Goal: Check status: Check status

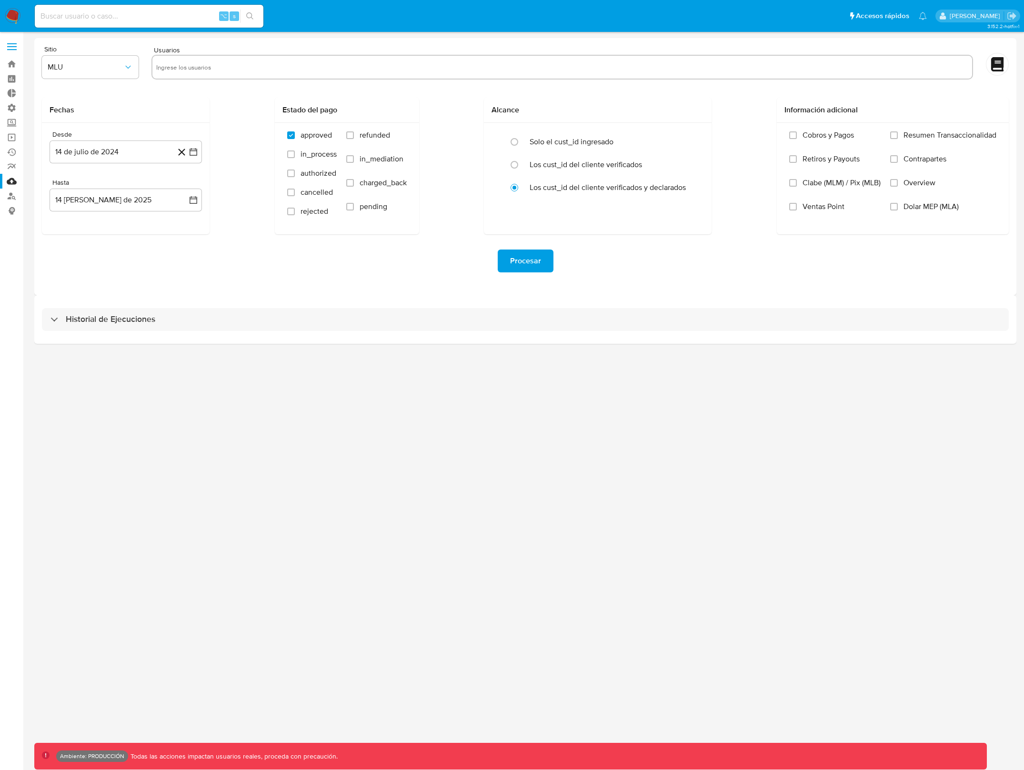
click at [603, 299] on div "Historial de Ejecuciones" at bounding box center [525, 319] width 982 height 49
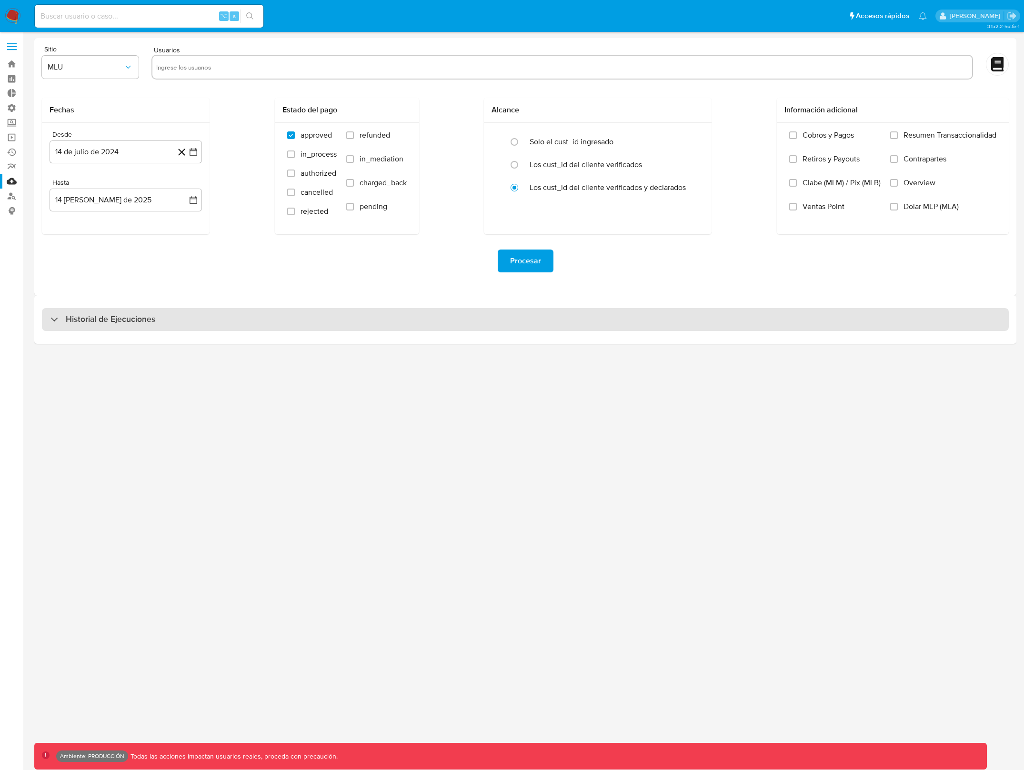
click at [605, 318] on div "Historial de Ejecuciones" at bounding box center [525, 319] width 967 height 23
select select "10"
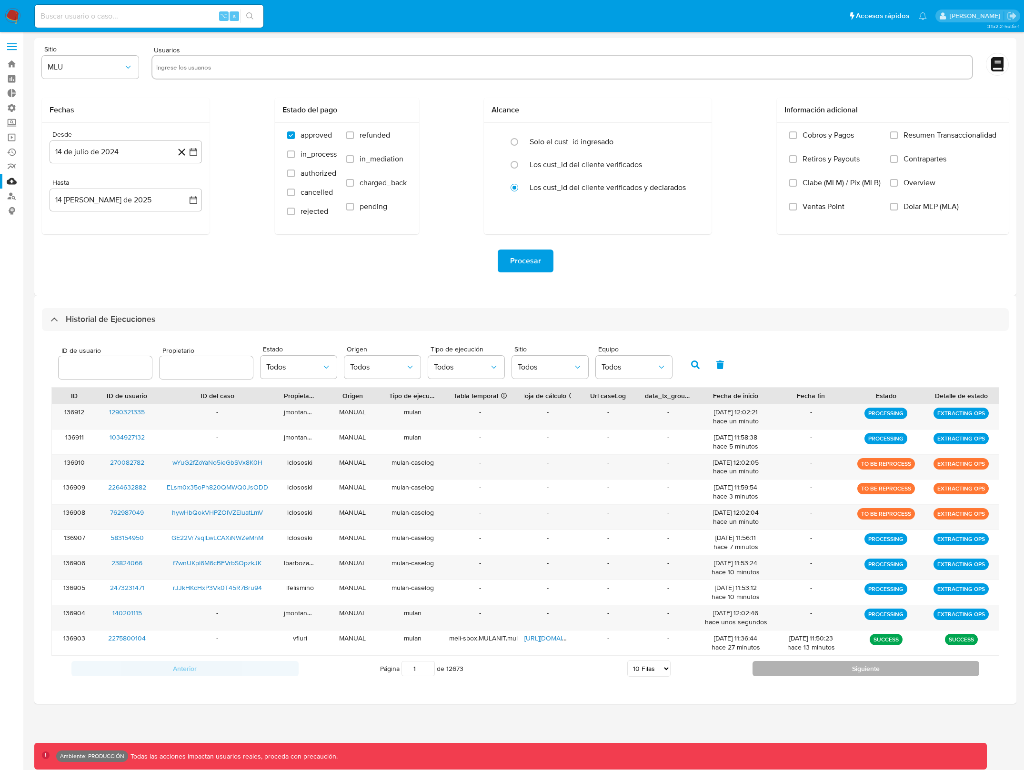
click at [851, 672] on button "Siguiente" at bounding box center [866, 668] width 227 height 15
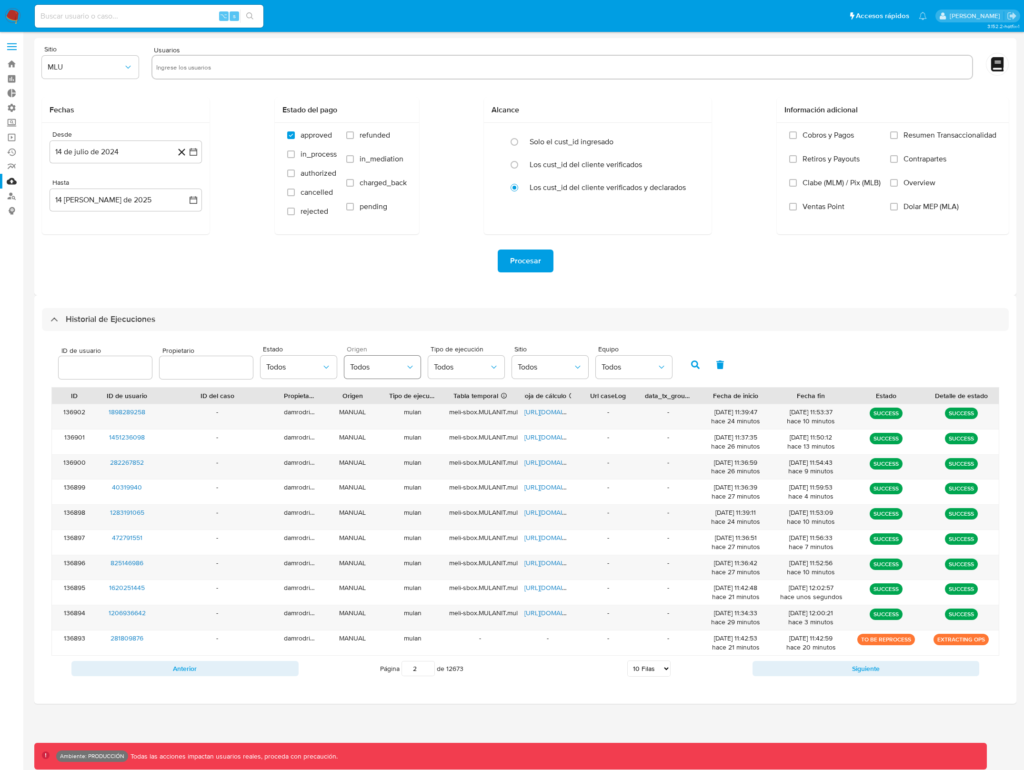
click at [370, 367] on span "Todos" at bounding box center [377, 368] width 55 height 10
click at [286, 364] on span "Todos" at bounding box center [293, 368] width 55 height 10
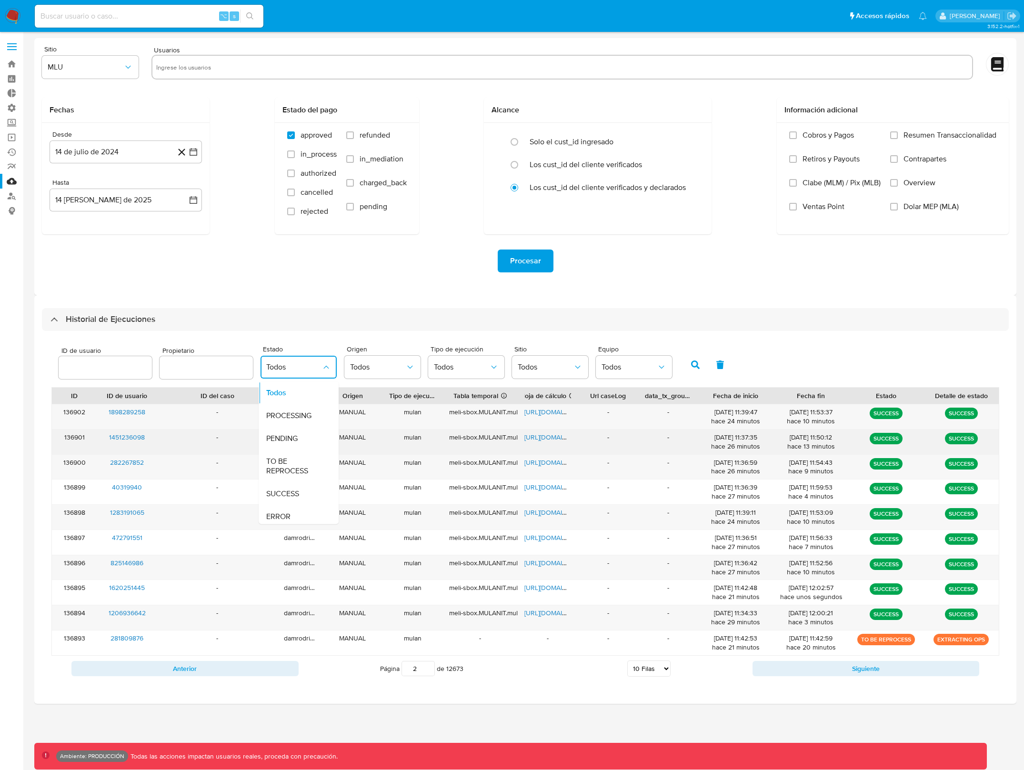
drag, startPoint x: 293, startPoint y: 467, endPoint x: 542, endPoint y: 431, distance: 251.3
click at [293, 467] on span "TO BE REPROCESS" at bounding box center [293, 465] width 55 height 19
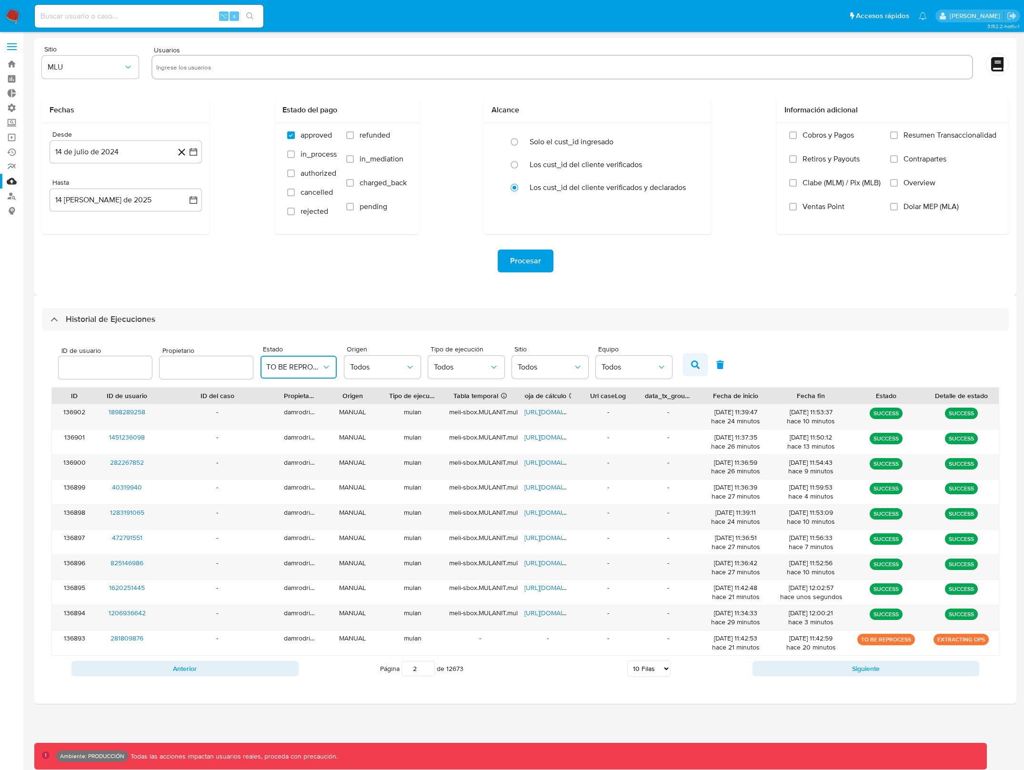
click at [693, 368] on icon "button" at bounding box center [695, 365] width 9 height 9
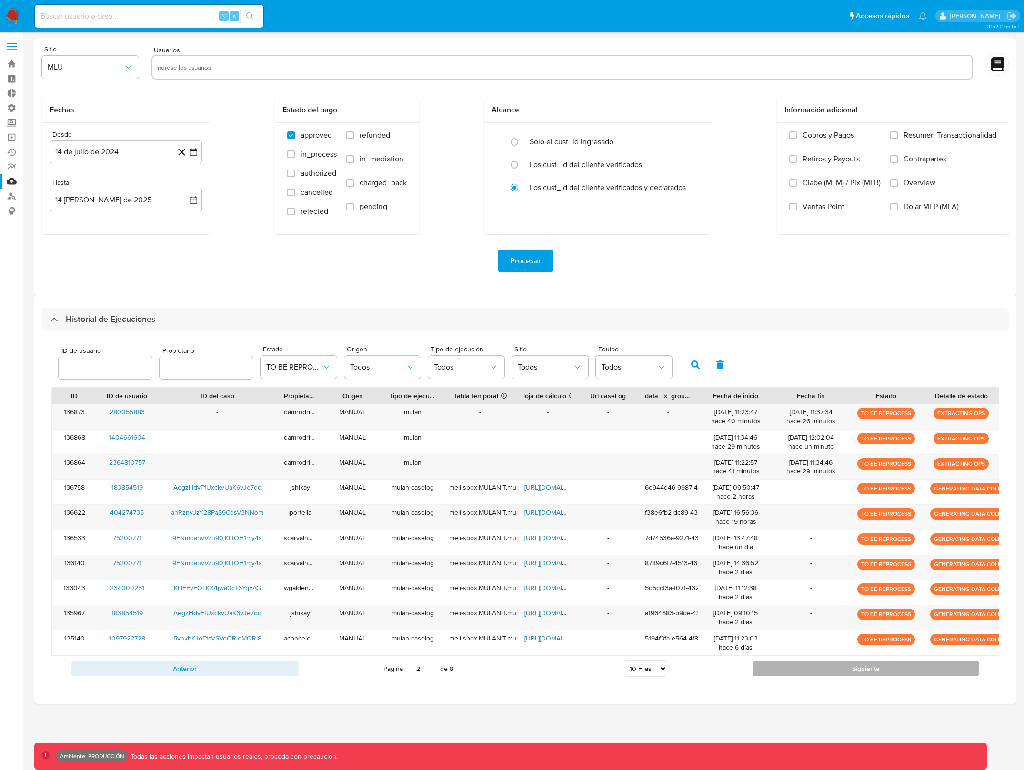
click at [912, 670] on button "Siguiente" at bounding box center [866, 668] width 227 height 15
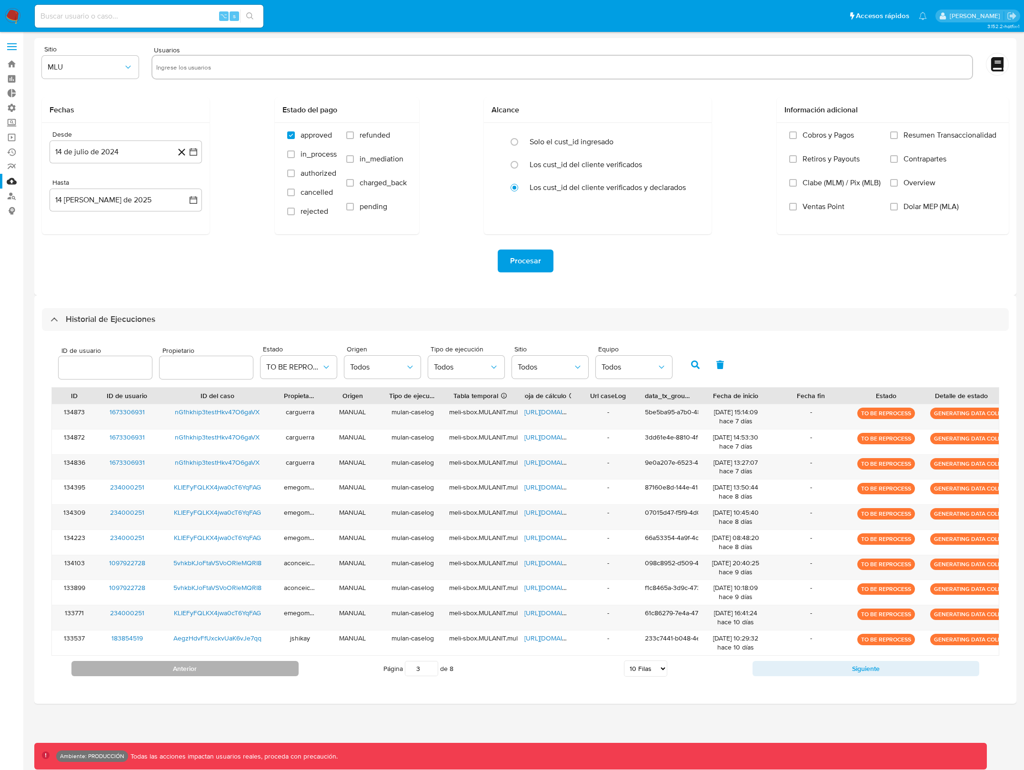
click at [251, 666] on button "Anterior" at bounding box center [184, 668] width 227 height 15
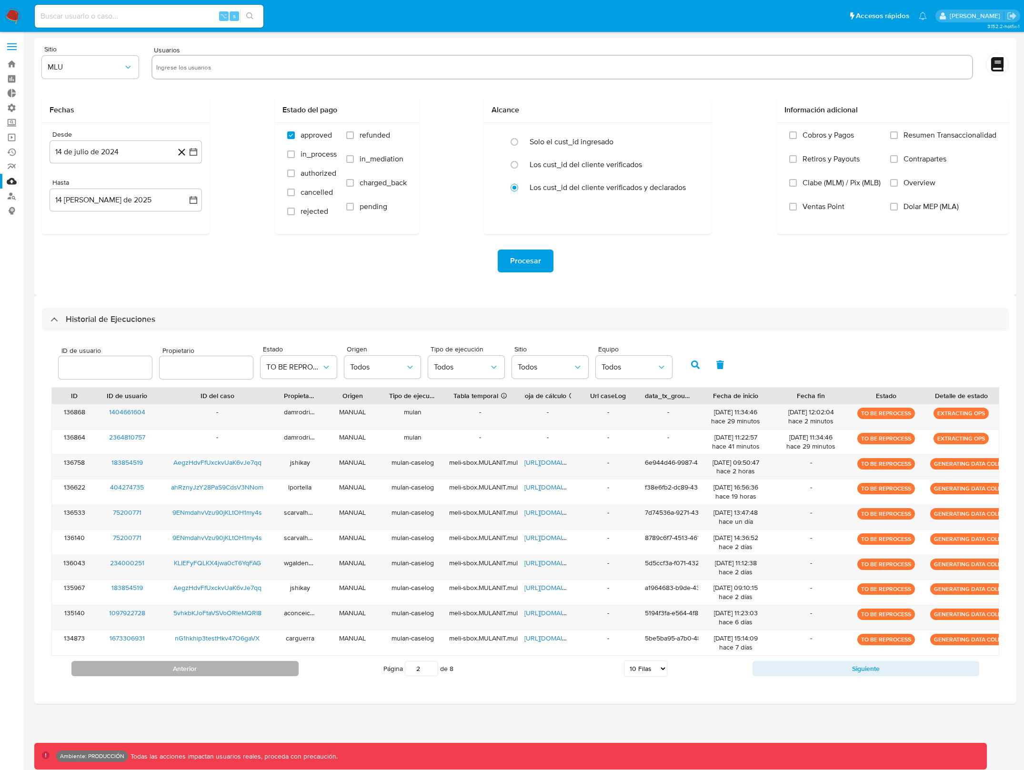
click at [251, 666] on button "Anterior" at bounding box center [184, 668] width 227 height 15
type input "1"
